Goal: Task Accomplishment & Management: Manage account settings

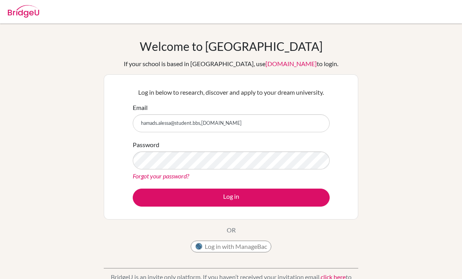
type input "hamads.alessa@student.bbs,[DOMAIN_NAME]"
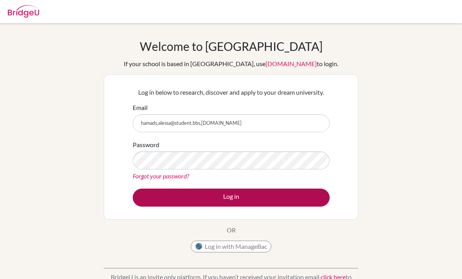
click at [177, 191] on button "Log in" at bounding box center [231, 198] width 197 height 18
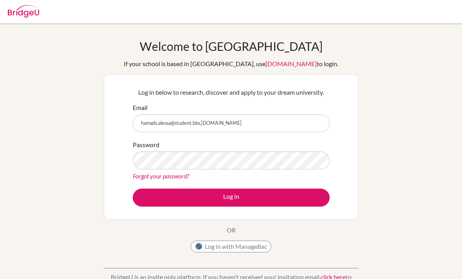
click at [25, 113] on div "Welcome to BridgeU If your school is based in China, use app.bridge-u.com.cn to…" at bounding box center [231, 167] width 462 height 256
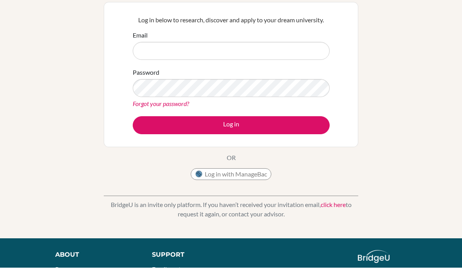
scroll to position [43, 0]
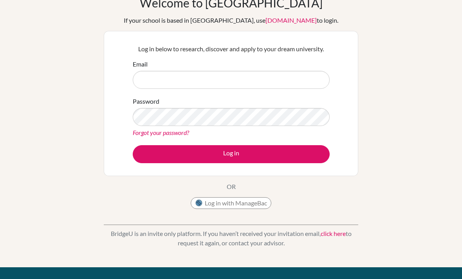
click at [292, 87] on input "Email" at bounding box center [231, 80] width 197 height 18
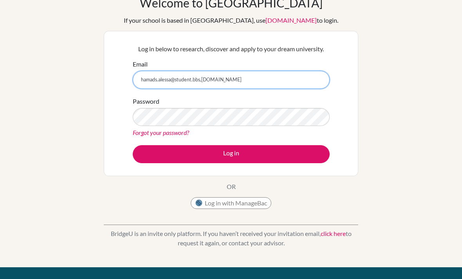
click at [202, 83] on input "hamads.alessa@student.bbs,edu.kw" at bounding box center [231, 80] width 197 height 18
type input "hamads.alessa@student.bbs.edu.kw"
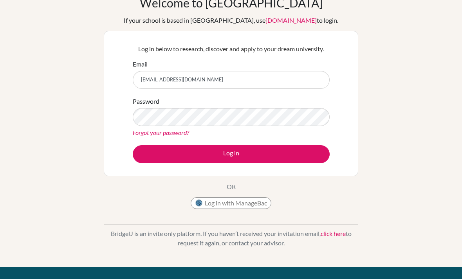
click at [153, 134] on link "Forgot your password?" at bounding box center [161, 132] width 56 height 7
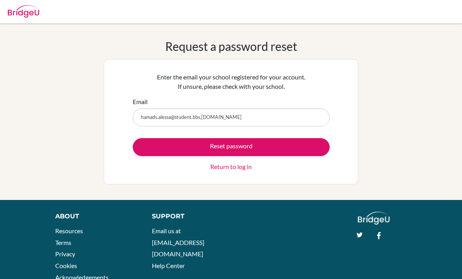
click at [200, 120] on input "hamads.alessa@student.bbs,edu.kw" at bounding box center [231, 117] width 197 height 18
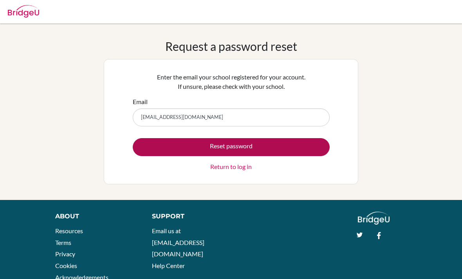
type input "hamads.alessa@student.bbs.edu.kw"
click at [267, 142] on button "Reset password" at bounding box center [231, 147] width 197 height 18
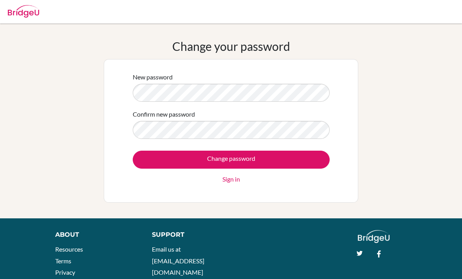
click at [404, 139] on div "Change your password New password Confirm new password Change password Sign in" at bounding box center [231, 121] width 462 height 164
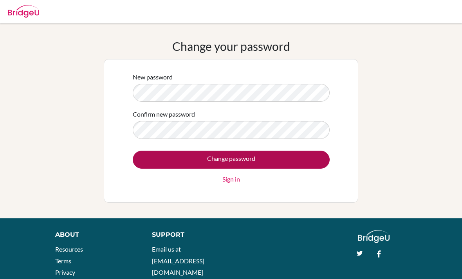
click at [306, 157] on input "Change password" at bounding box center [231, 160] width 197 height 18
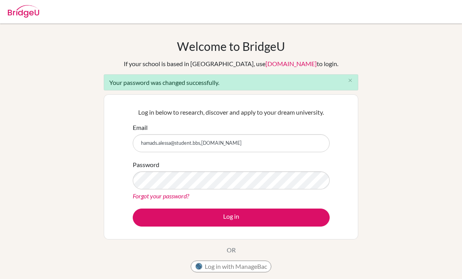
click at [201, 144] on input "hamads.alessa@student.bbs,edu.kw" at bounding box center [231, 143] width 197 height 18
type input "hamads.alessa@student.bbs.edu.kw"
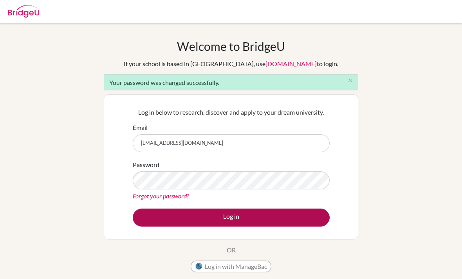
click at [257, 220] on button "Log in" at bounding box center [231, 218] width 197 height 18
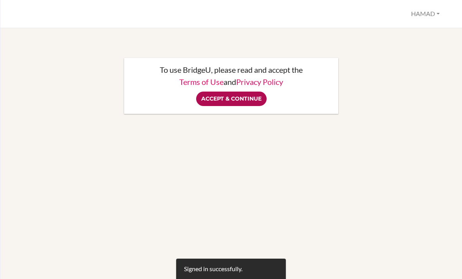
click at [249, 105] on input "Accept & Continue" at bounding box center [231, 99] width 70 height 14
